Goal: Task Accomplishment & Management: Complete application form

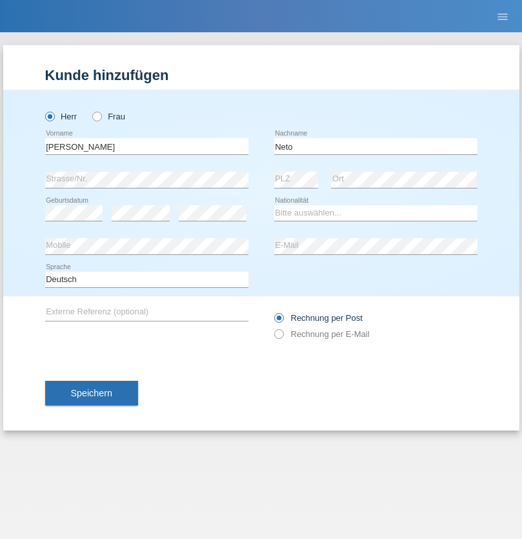
type input "Neto"
select select "CH"
radio input "true"
click at [146, 146] on input "text" at bounding box center [146, 146] width 203 height 16
type input "Nicolas"
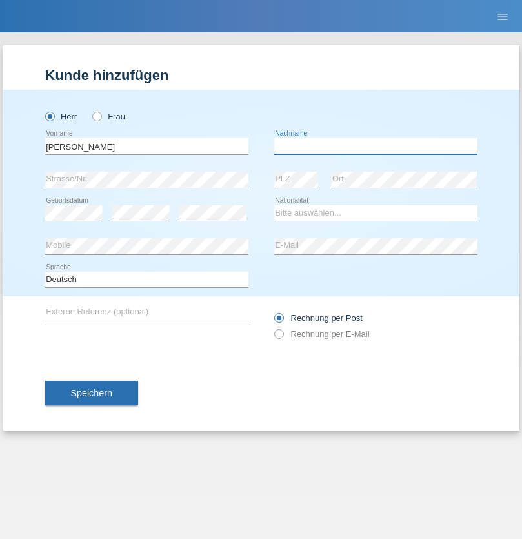
click at [375, 146] on input "text" at bounding box center [375, 146] width 203 height 16
type input "Meier"
select select "CH"
radio input "true"
click at [146, 146] on input "text" at bounding box center [146, 146] width 203 height 16
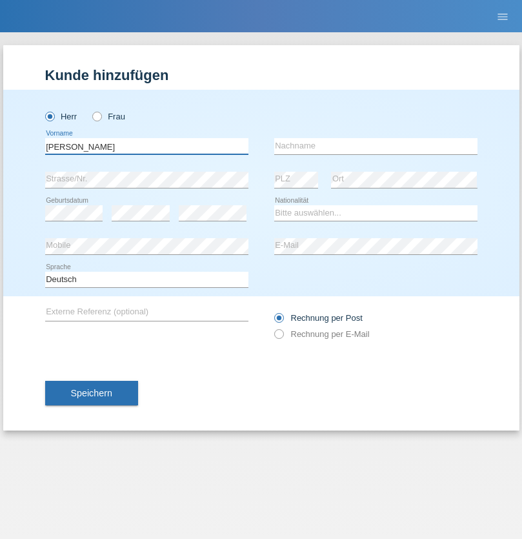
type input "David"
click at [375, 146] on input "text" at bounding box center [375, 146] width 203 height 16
type input "Nydegger"
select select "CH"
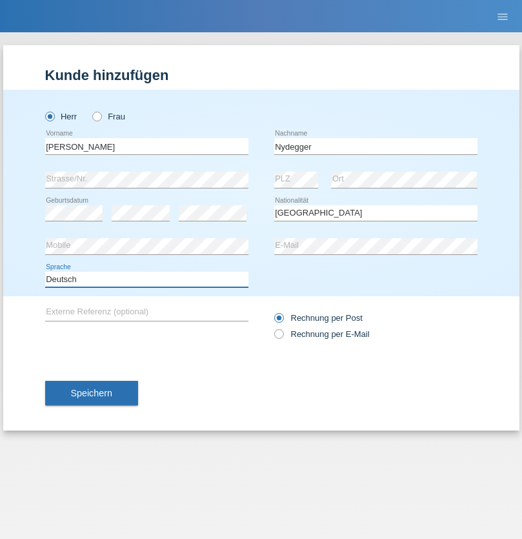
select select "en"
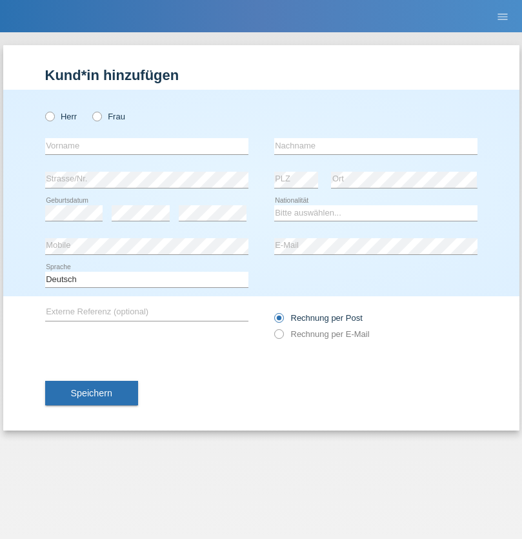
radio input "true"
click at [146, 146] on input "text" at bounding box center [146, 146] width 203 height 16
type input "Corinne"
click at [375, 146] on input "text" at bounding box center [375, 146] width 203 height 16
type input "Nydegger"
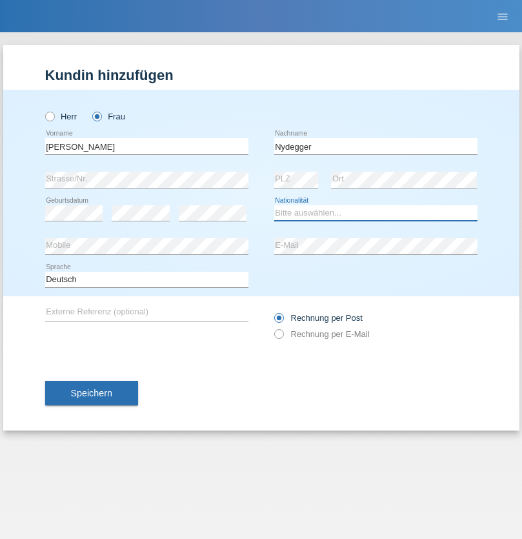
select select "CH"
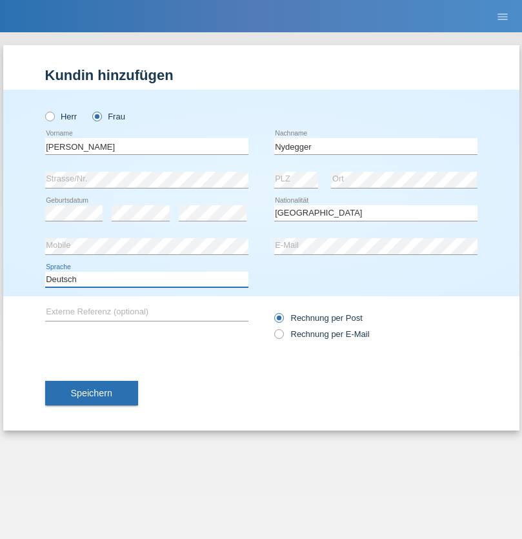
select select "en"
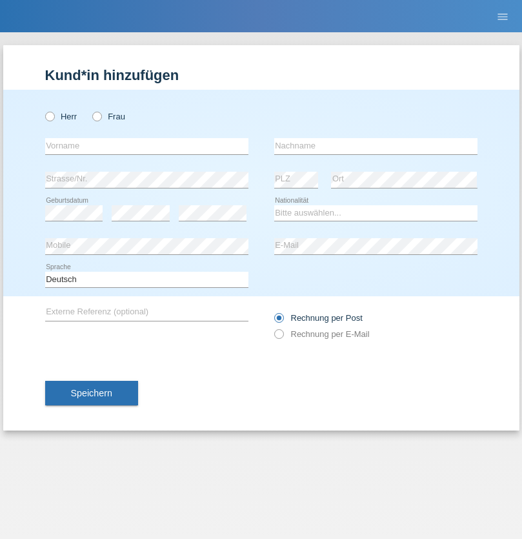
radio input "true"
click at [146, 146] on input "text" at bounding box center [146, 146] width 203 height 16
type input "Goekhan"
click at [375, 146] on input "text" at bounding box center [375, 146] width 203 height 16
type input "Akarsu"
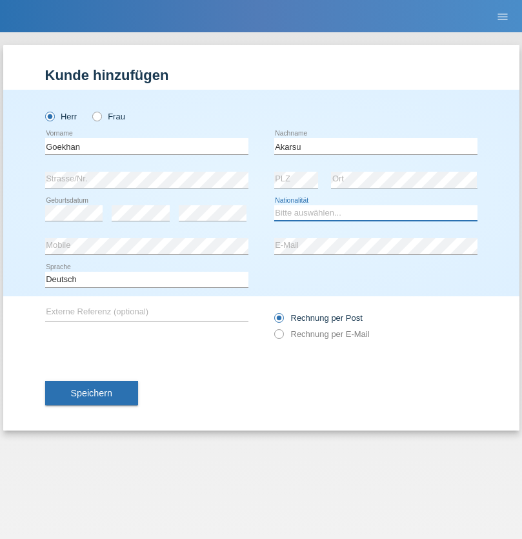
select select "AT"
select select "C"
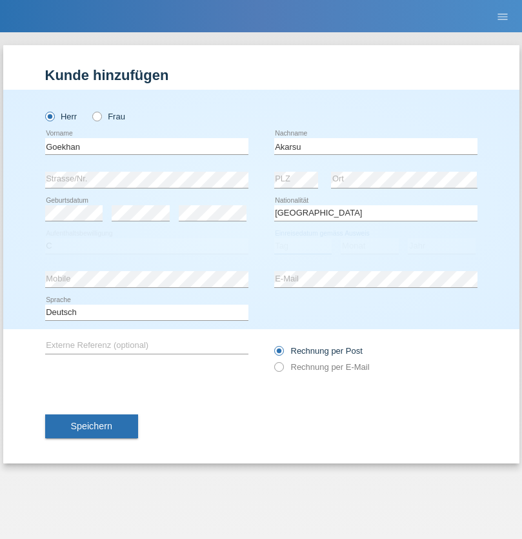
select select "01"
select select "05"
select select "2021"
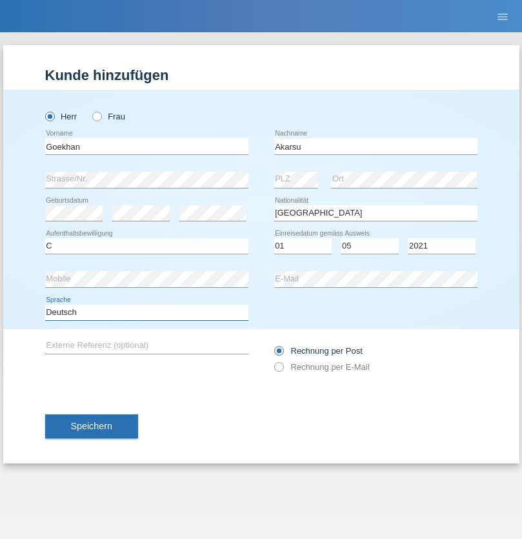
select select "en"
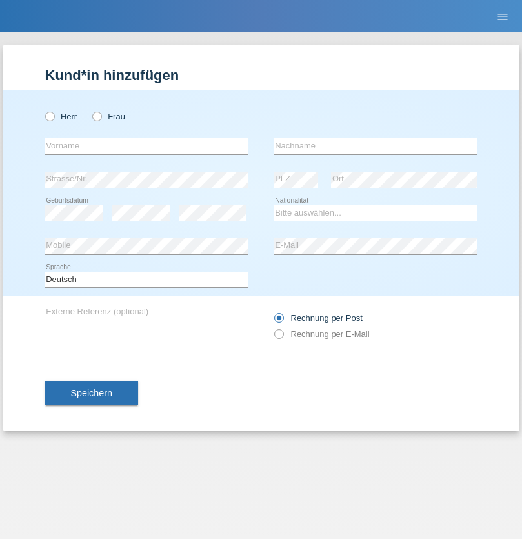
radio input "true"
click at [146, 146] on input "text" at bounding box center [146, 146] width 203 height 16
type input "Daniele"
click at [375, 146] on input "text" at bounding box center [375, 146] width 203 height 16
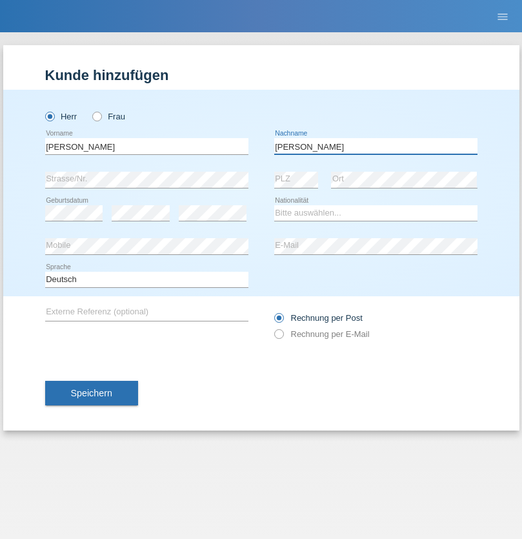
type input "Daniele"
select select "IT"
select select "C"
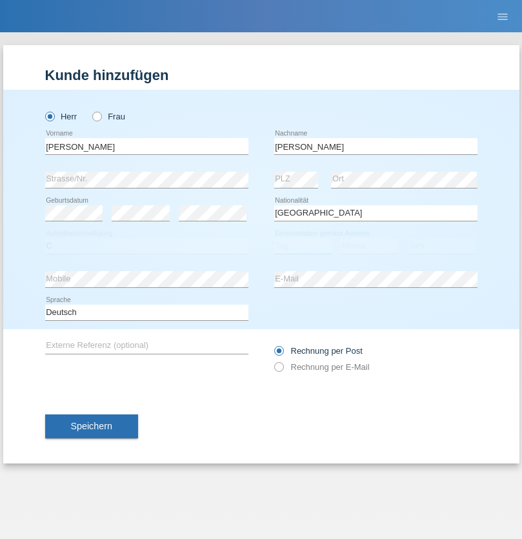
select select "22"
select select "06"
select select "1964"
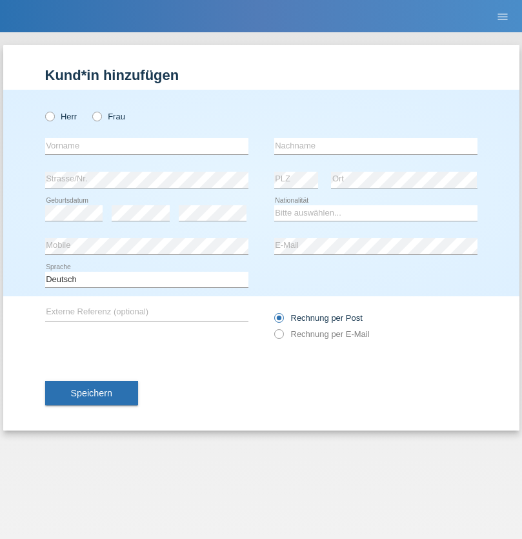
radio input "true"
click at [146, 146] on input "text" at bounding box center [146, 146] width 203 height 16
type input "Carnevale"
click at [375, 146] on input "text" at bounding box center [375, 146] width 203 height 16
type input "Alessio"
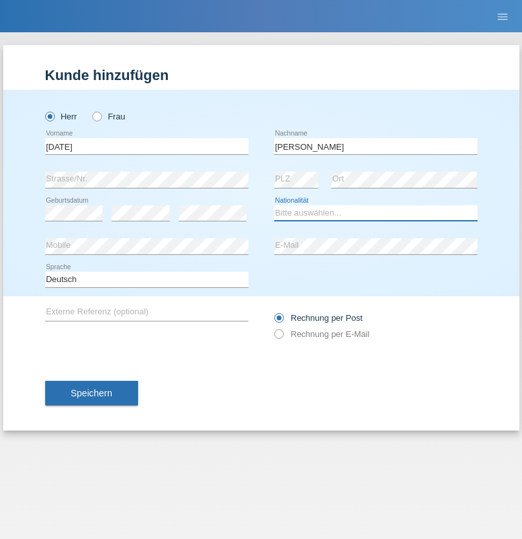
select select "IT"
select select "C"
select select "01"
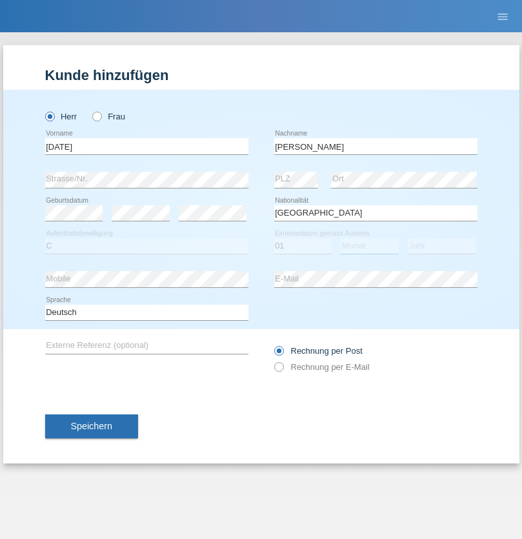
select select "05"
select select "2021"
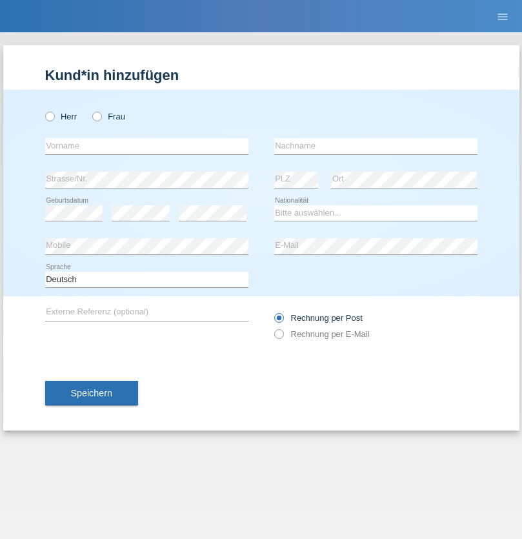
radio input "true"
click at [146, 146] on input "text" at bounding box center [146, 146] width 203 height 16
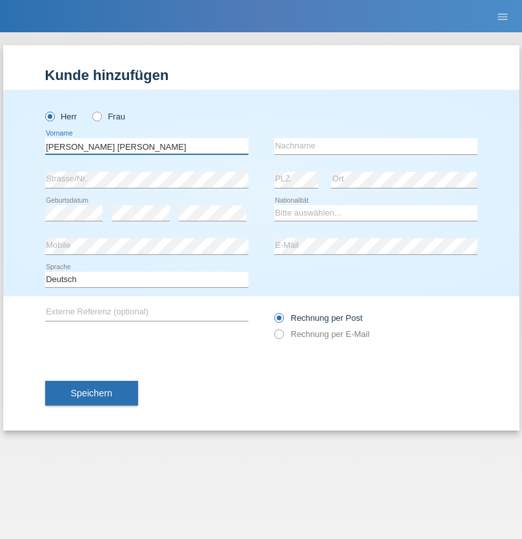
type input "Claudiu Marian"
click at [375, 146] on input "text" at bounding box center [375, 146] width 203 height 16
type input "Cislariu"
select select "CH"
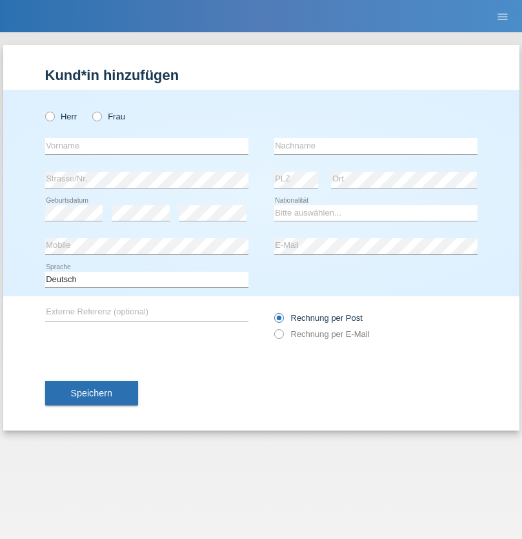
radio input "true"
select select "CH"
radio input "true"
click at [146, 146] on input "text" at bounding box center [146, 146] width 203 height 16
type input "[PERSON_NAME]"
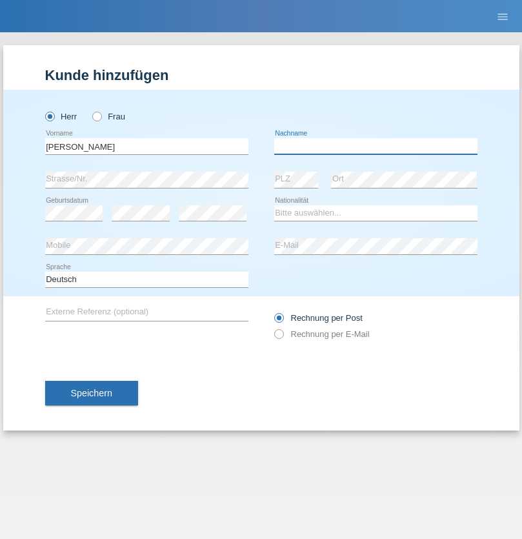
click at [375, 146] on input "text" at bounding box center [375, 146] width 203 height 16
type input "Kappelmayer"
select select "MG"
select select "C"
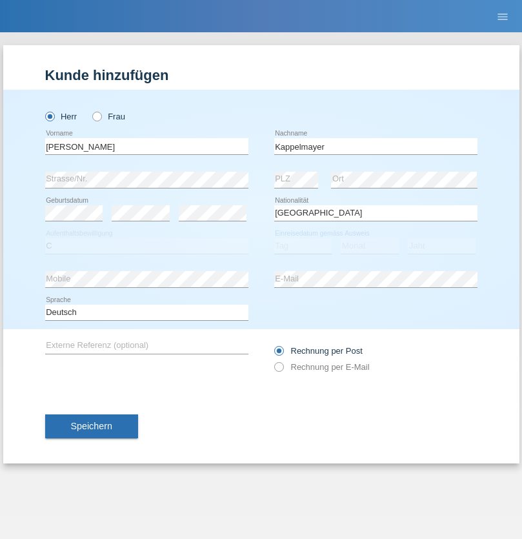
select select "01"
select select "09"
select select "2021"
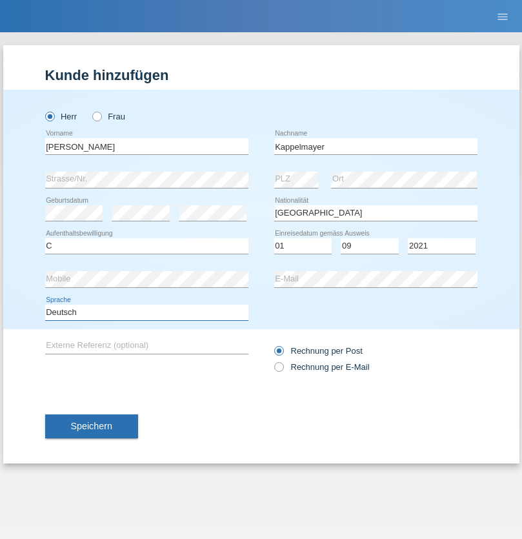
select select "en"
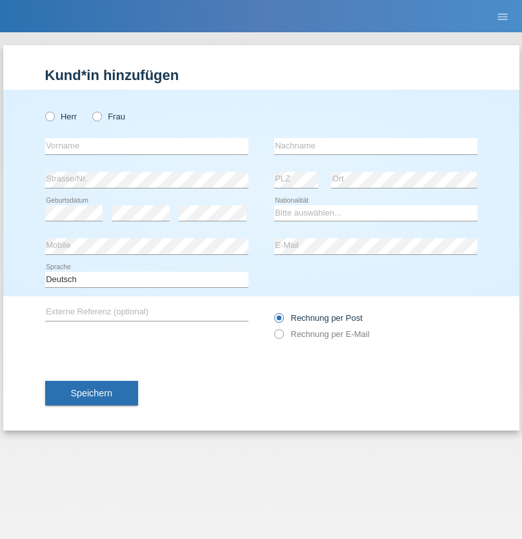
radio input "true"
click at [146, 146] on input "text" at bounding box center [146, 146] width 203 height 16
type input "firat"
click at [375, 146] on input "text" at bounding box center [375, 146] width 203 height 16
type input "kara"
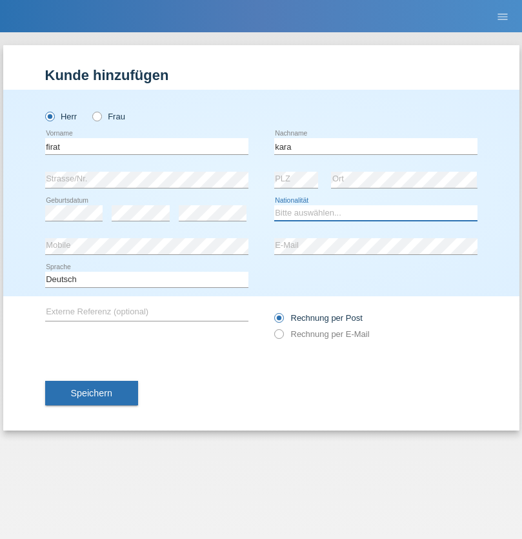
select select "CH"
radio input "true"
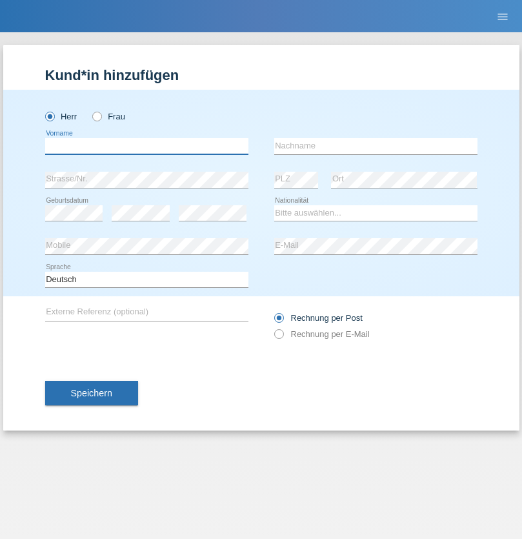
click at [146, 146] on input "text" at bounding box center [146, 146] width 203 height 16
type input "Jean Panda"
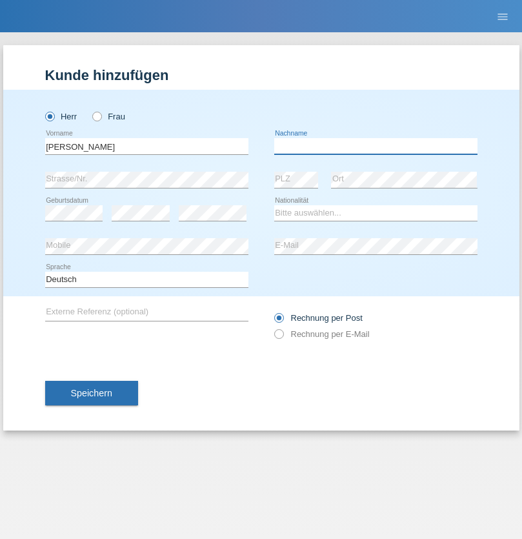
click at [375, 146] on input "text" at bounding box center [375, 146] width 203 height 16
type input "Panda nzinga"
select select "MN"
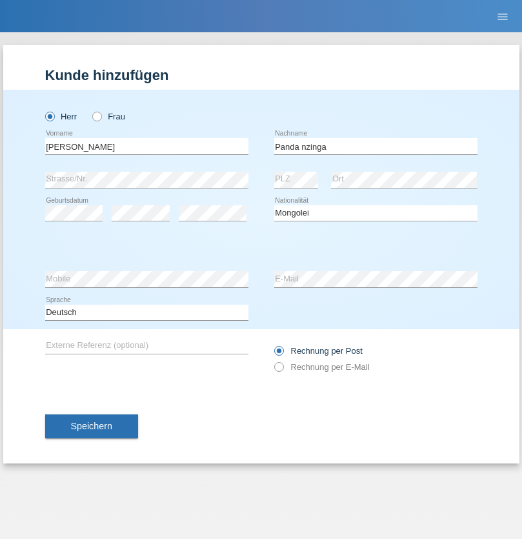
select select "C"
select select "28"
select select "11"
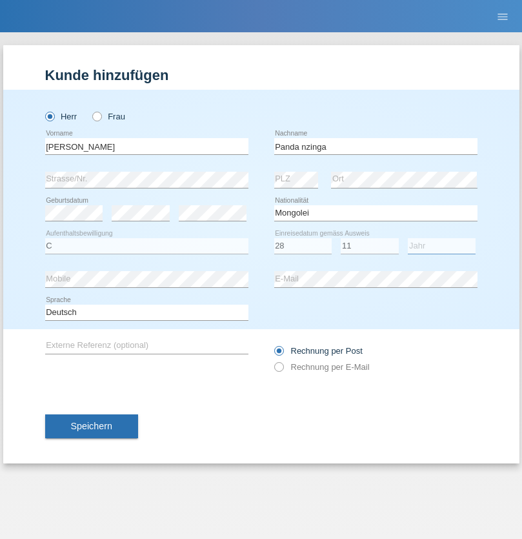
select select "2001"
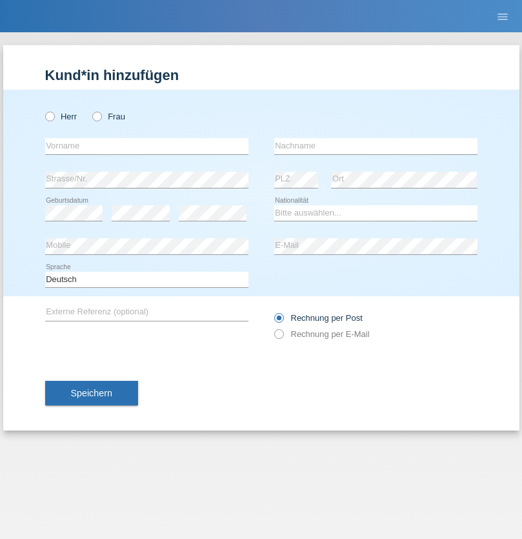
radio input "true"
select select "HU"
select select "C"
select select "30"
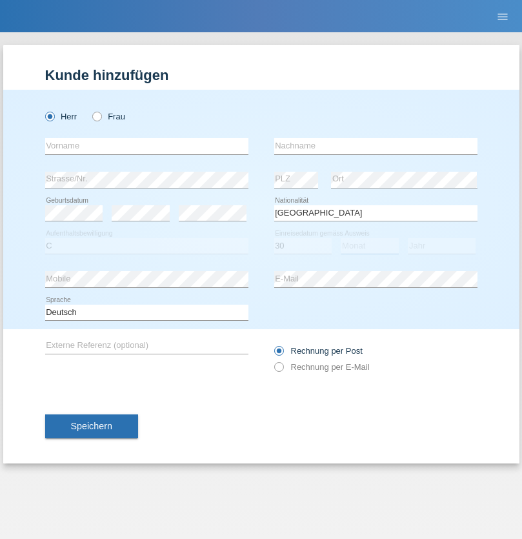
select select "10"
select select "2021"
